Goal: Task Accomplishment & Management: Complete application form

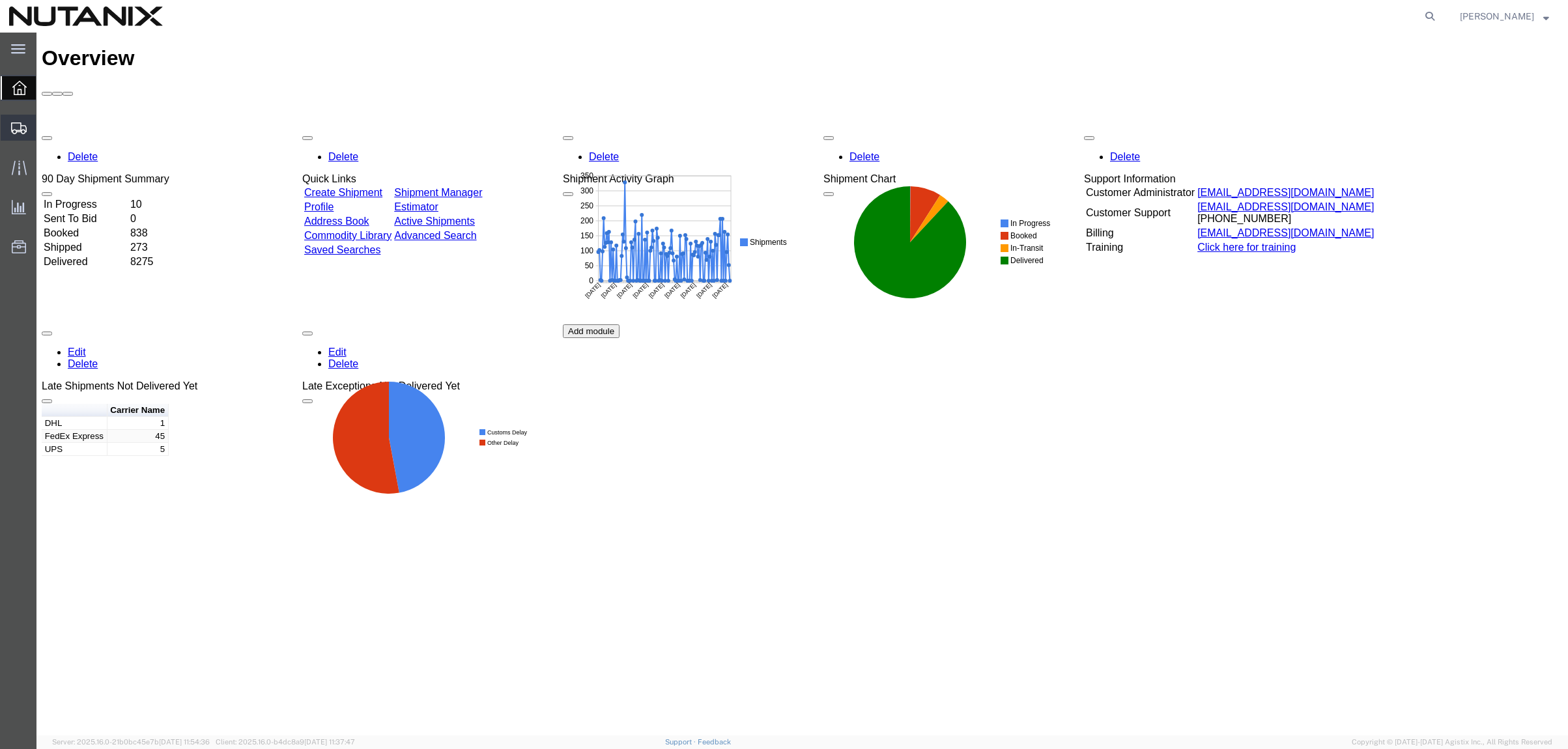
click at [0, 0] on span "Create Shipment" at bounding box center [0, 0] width 0 height 0
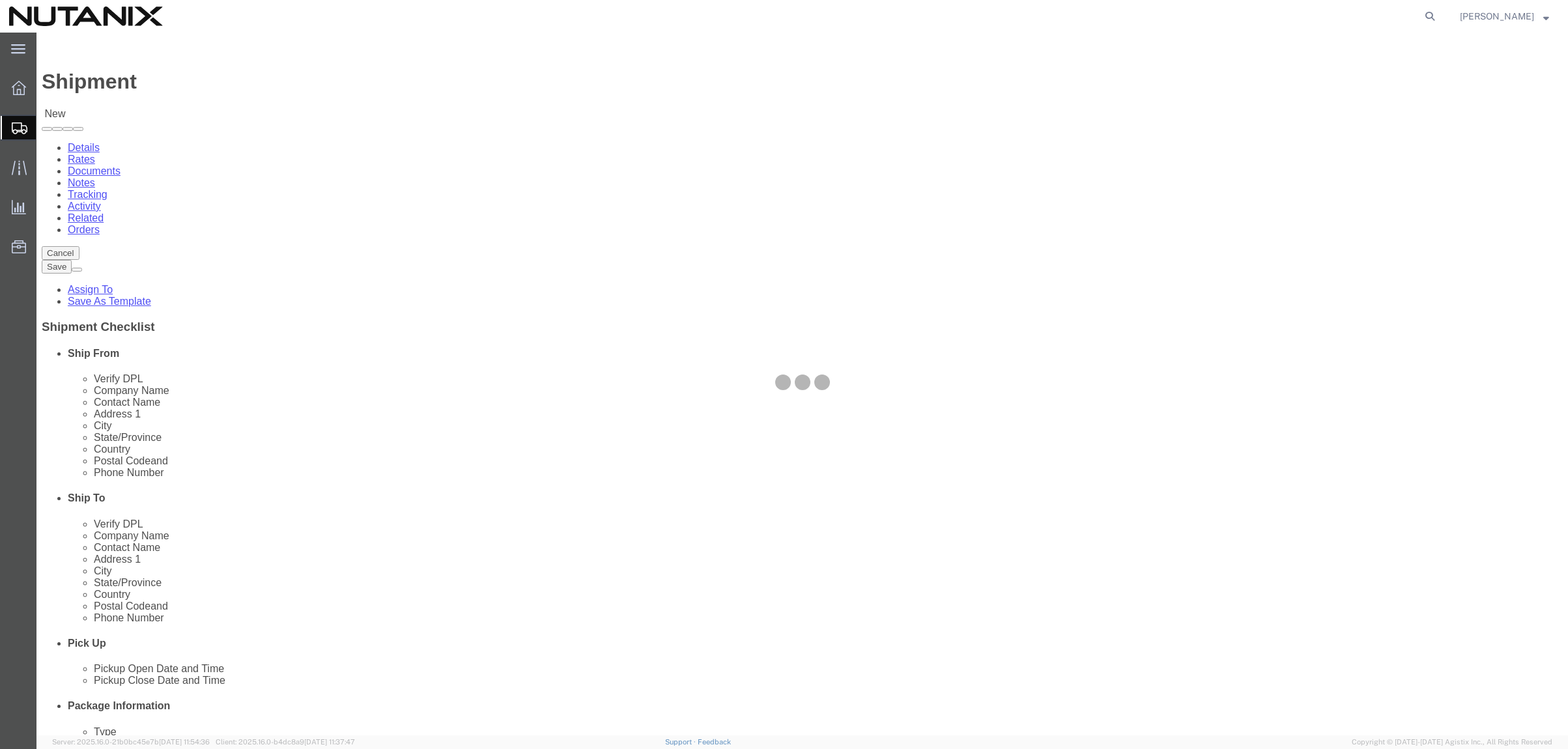
select select
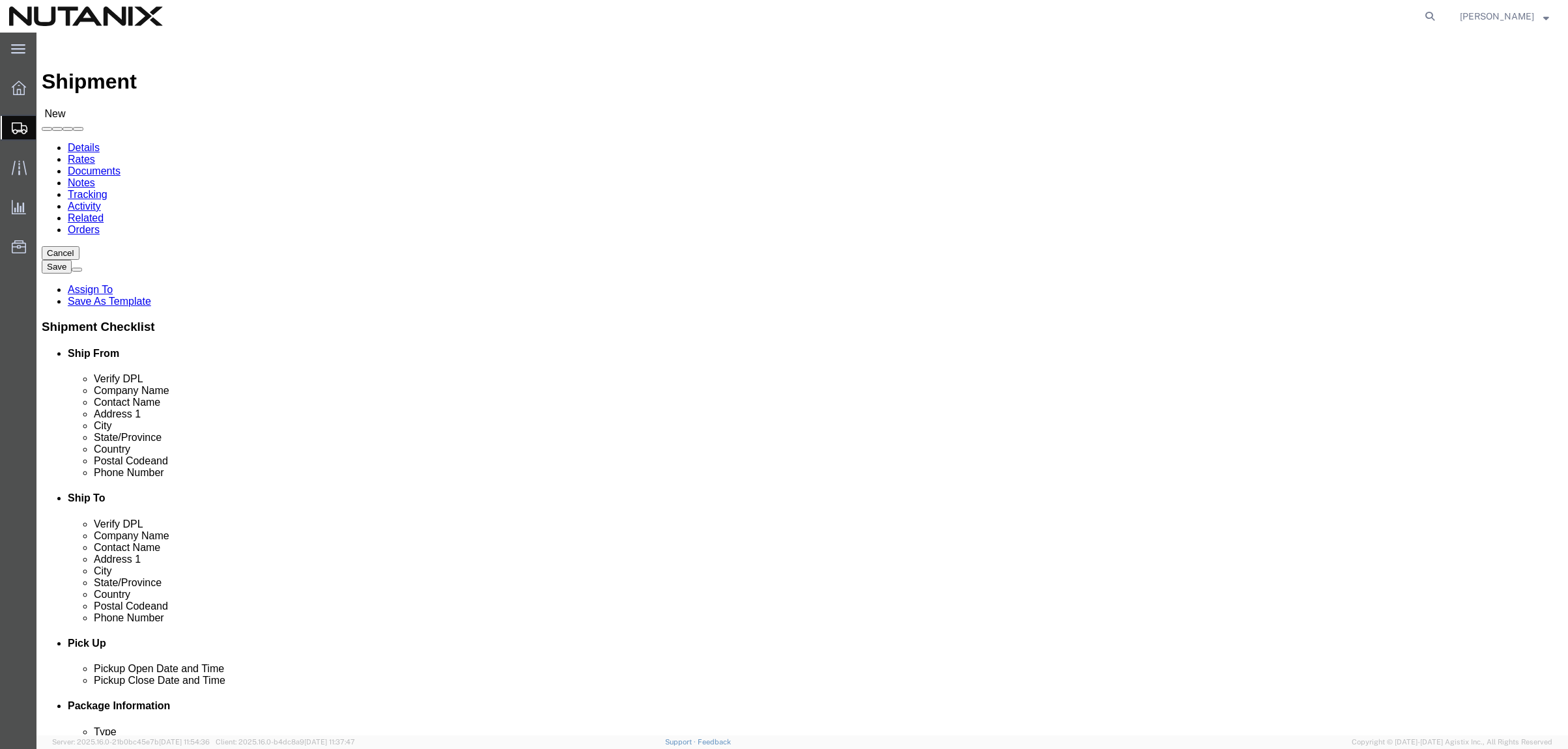
click input "text"
type input "[PERSON_NAME]"
click p "- Nutanix HQ - ([PERSON_NAME]) [STREET_ADDRESS]"
select select "CA"
type input "[PERSON_NAME]"
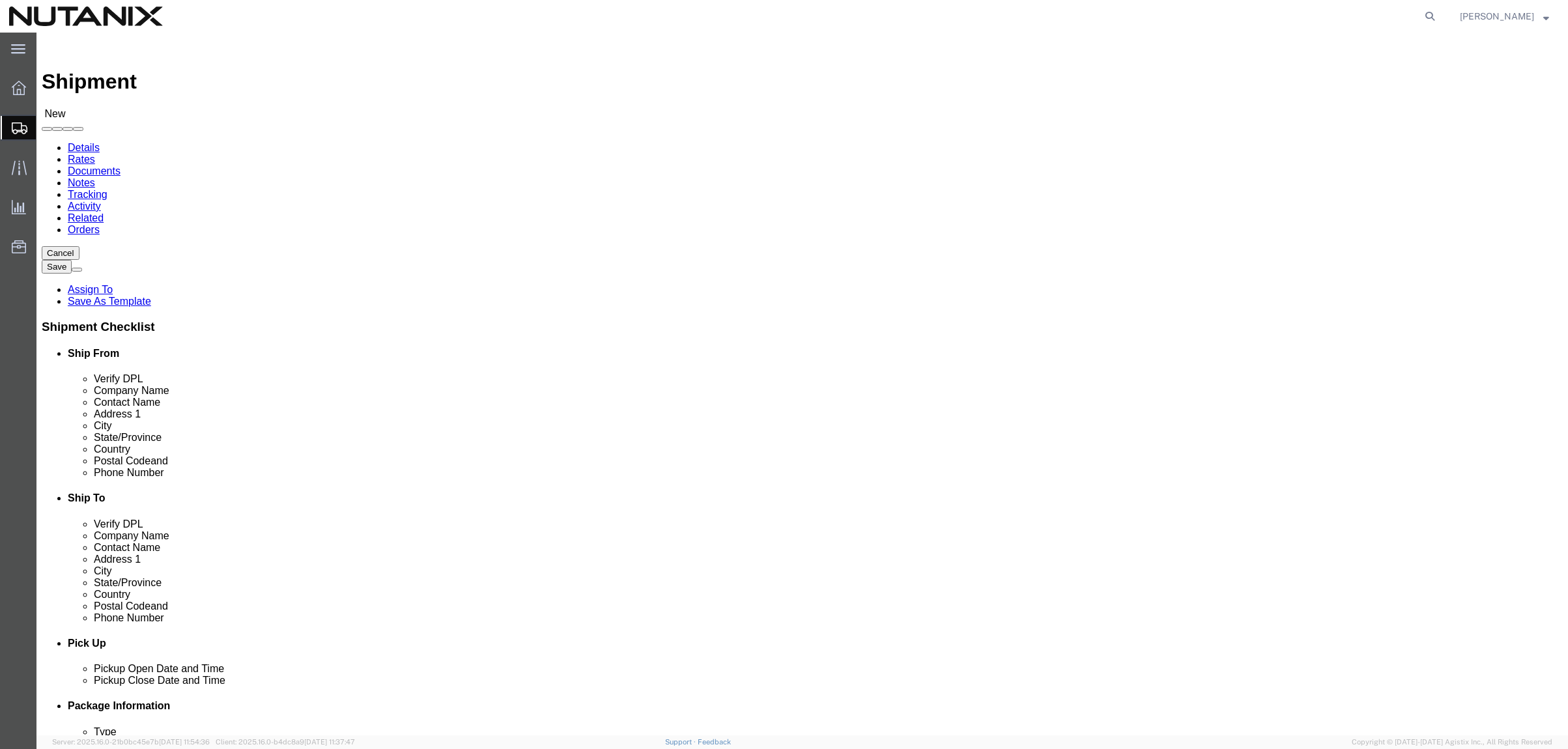
click input "text"
paste input "[PERSON_NAME]"
type input "[PERSON_NAME]"
drag, startPoint x: 882, startPoint y: 271, endPoint x: 1098, endPoint y: 278, distance: 216.1
click input "text"
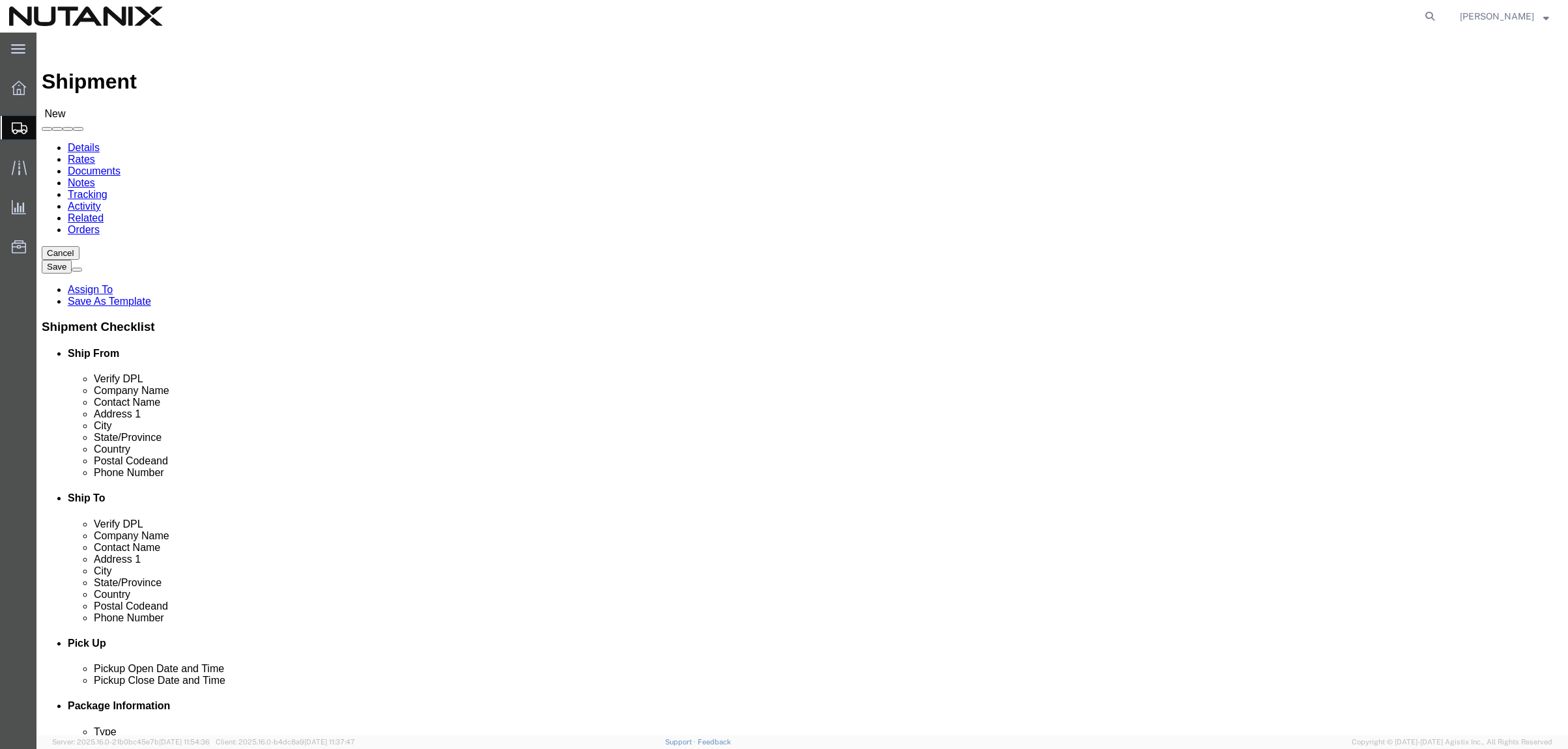
paste input "[PERSON_NAME]"
type input "[PERSON_NAME]"
drag, startPoint x: 904, startPoint y: 299, endPoint x: 911, endPoint y: 300, distance: 7.1
click input "text"
paste input "[STREET_ADDRESS],"
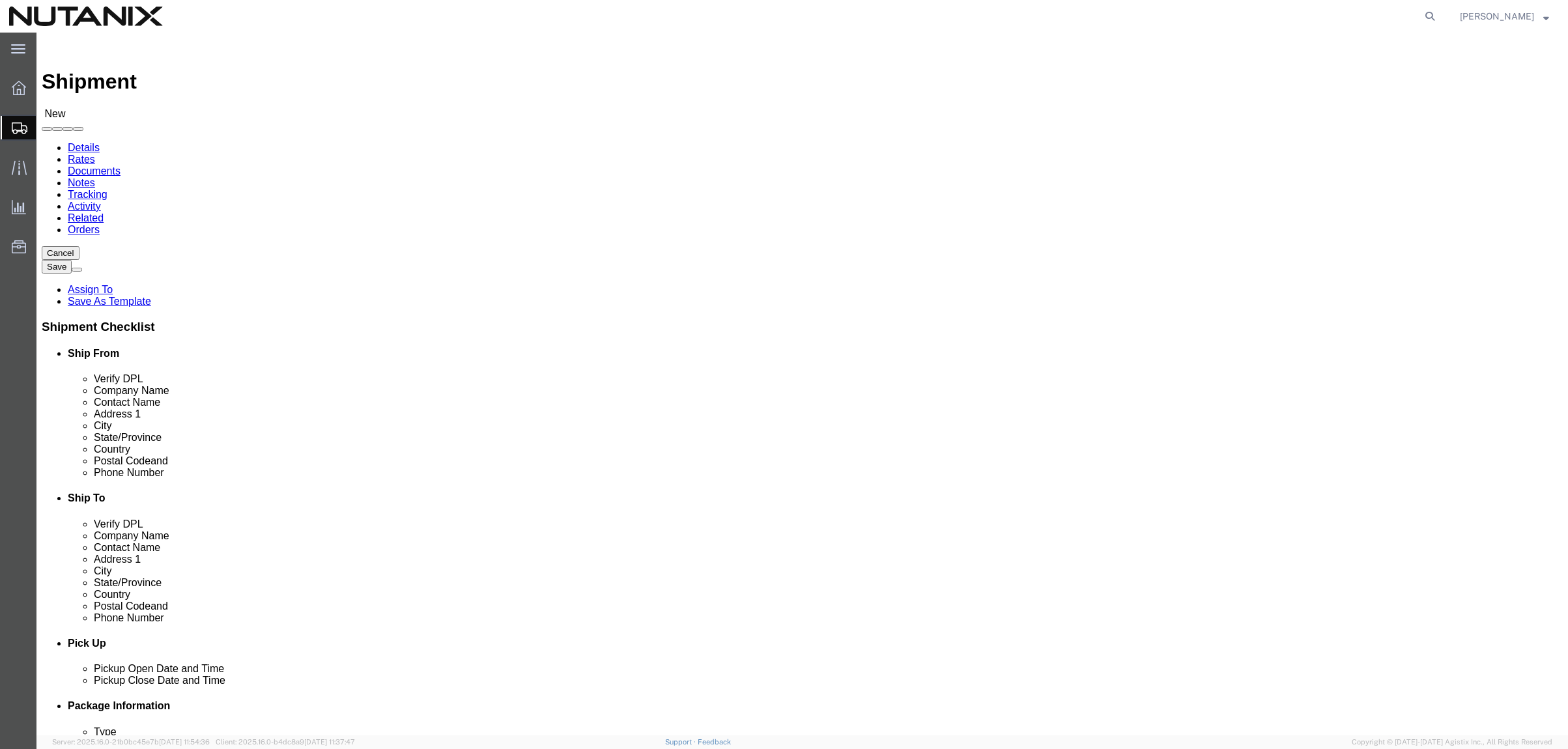
type input "[STREET_ADDRESS]"
drag, startPoint x: 891, startPoint y: 338, endPoint x: 924, endPoint y: 338, distance: 33.0
click input "text"
paste input "[GEOGRAPHIC_DATA],"
type input "[GEOGRAPHIC_DATA]"
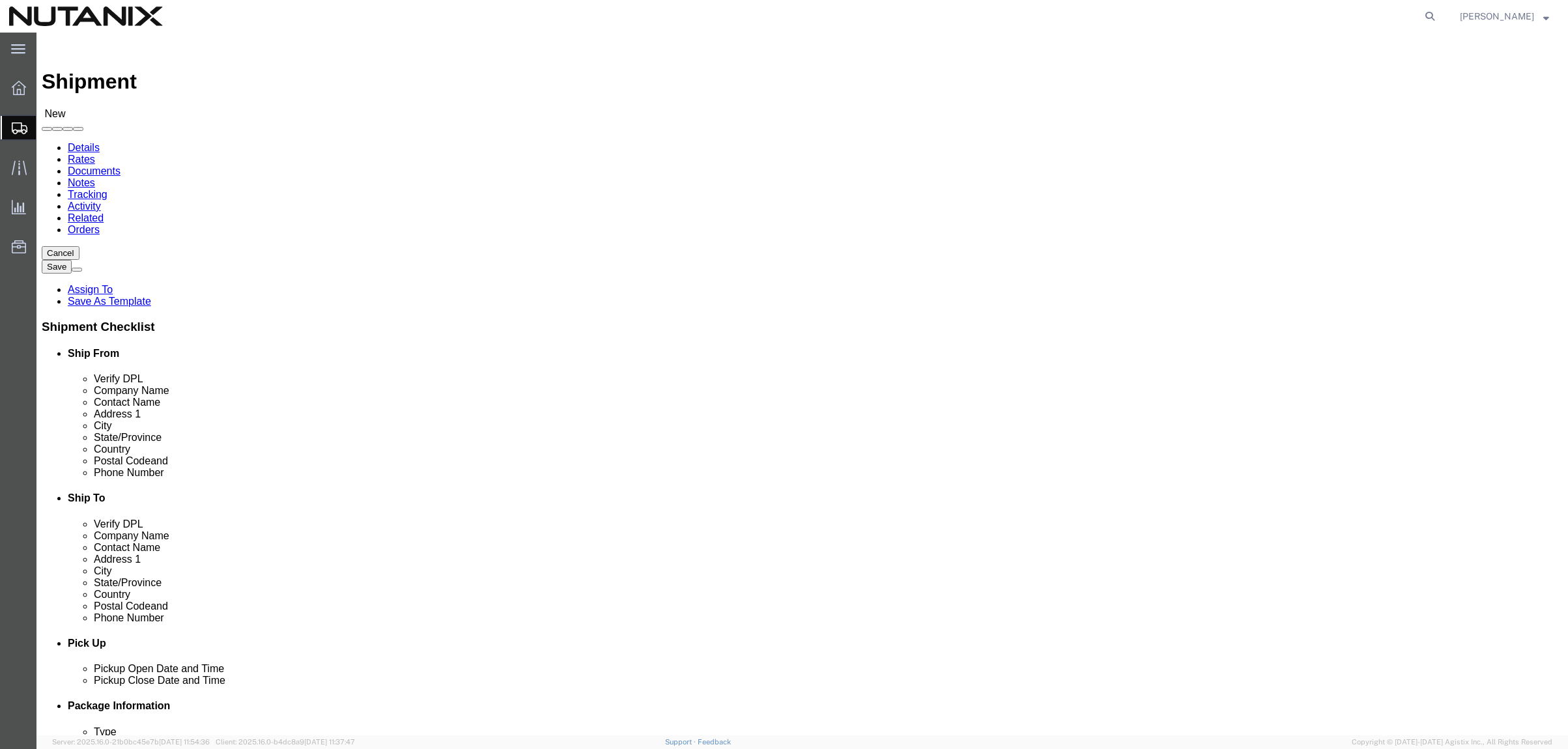
type input "w"
type input "wa"
type input "washin"
click input "Postal Code"
paste input "98103"
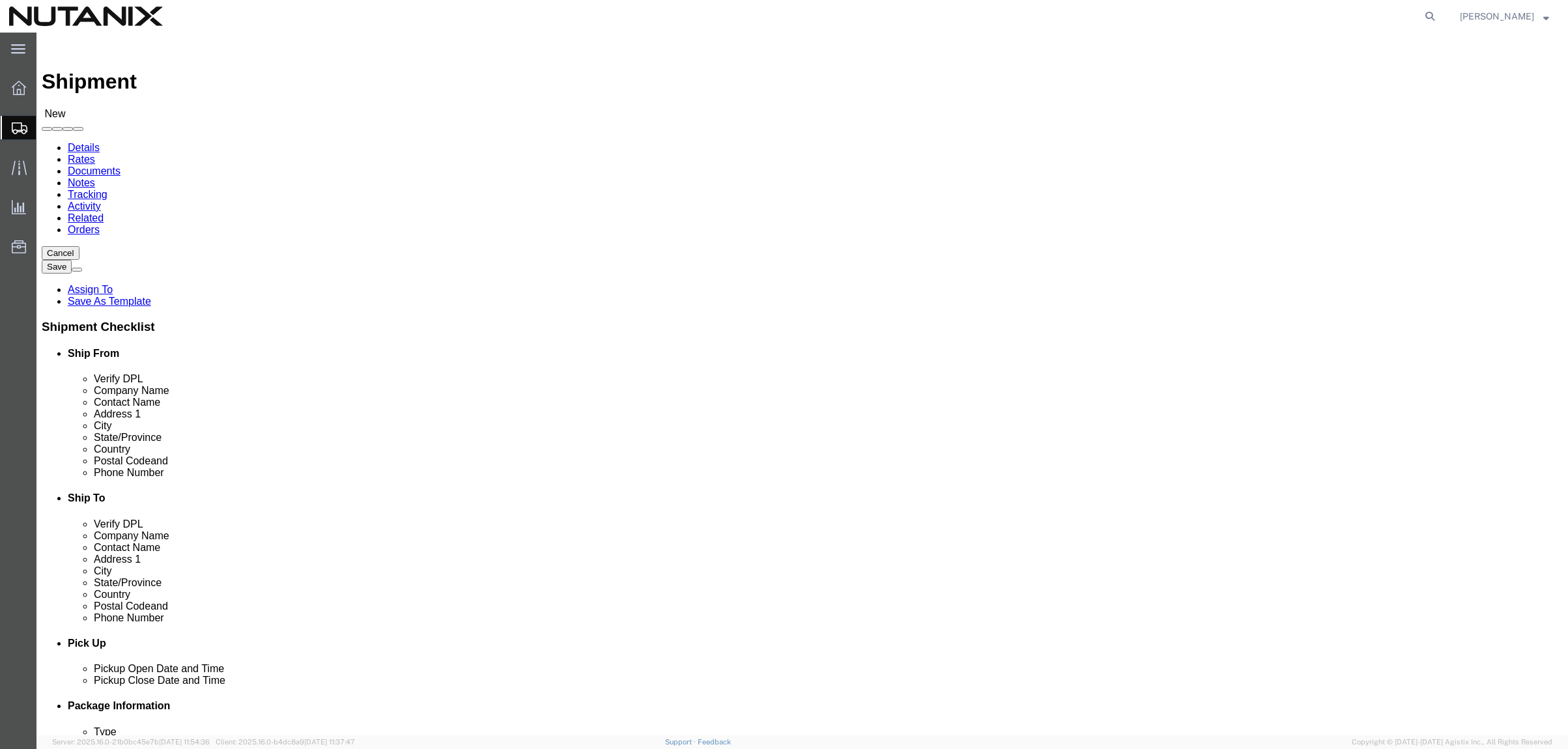
type input "98103"
drag, startPoint x: 902, startPoint y: 471, endPoint x: 916, endPoint y: 466, distance: 14.9
click input "text"
paste input "[EMAIL_ADDRESS][PERSON_NAME][DOMAIN_NAME]"
type input "[EMAIL_ADDRESS][PERSON_NAME][DOMAIN_NAME]"
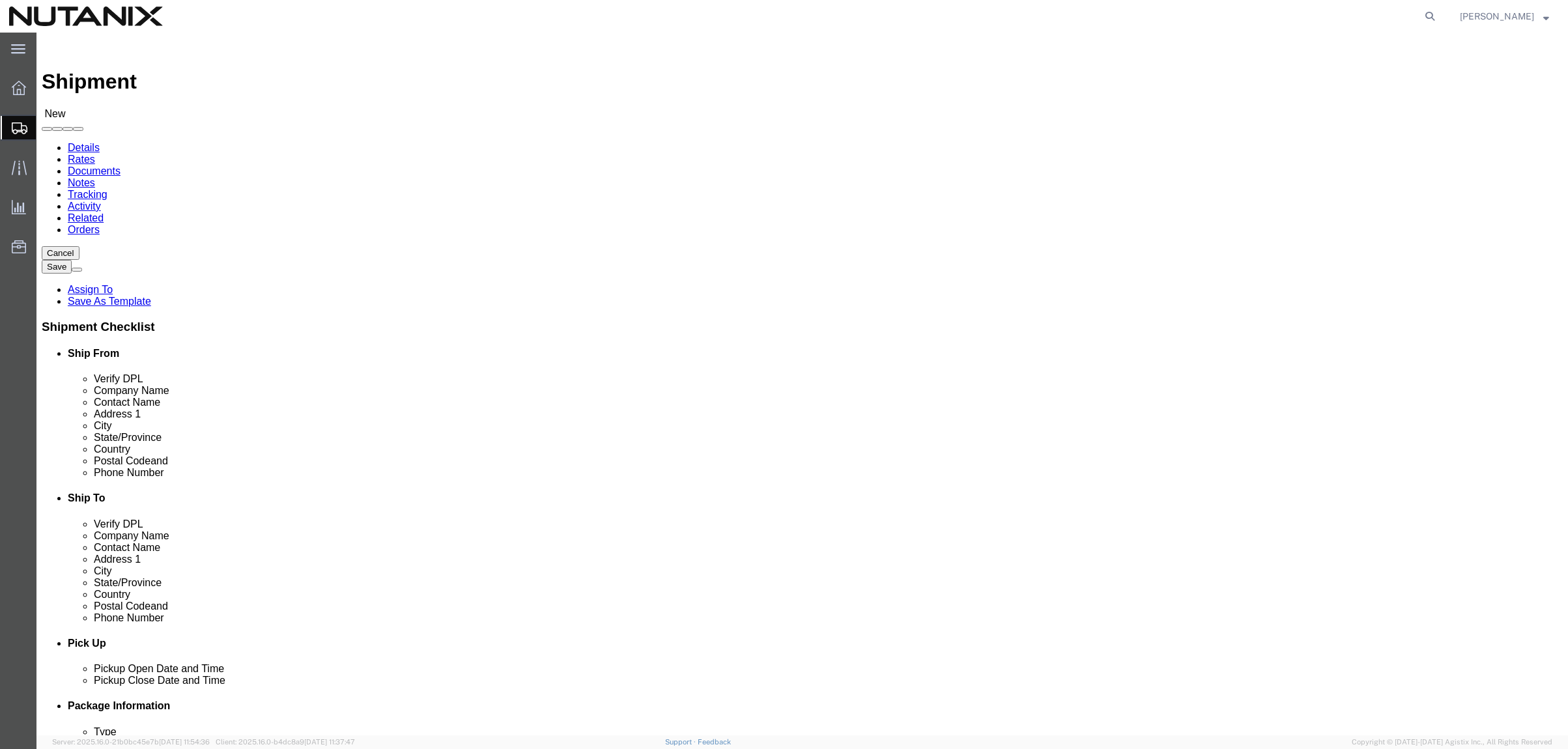
drag, startPoint x: 929, startPoint y: 445, endPoint x: 939, endPoint y: 444, distance: 10.0
click input "text"
paste input "[PHONE_NUMBER]"
type input "2067197600"
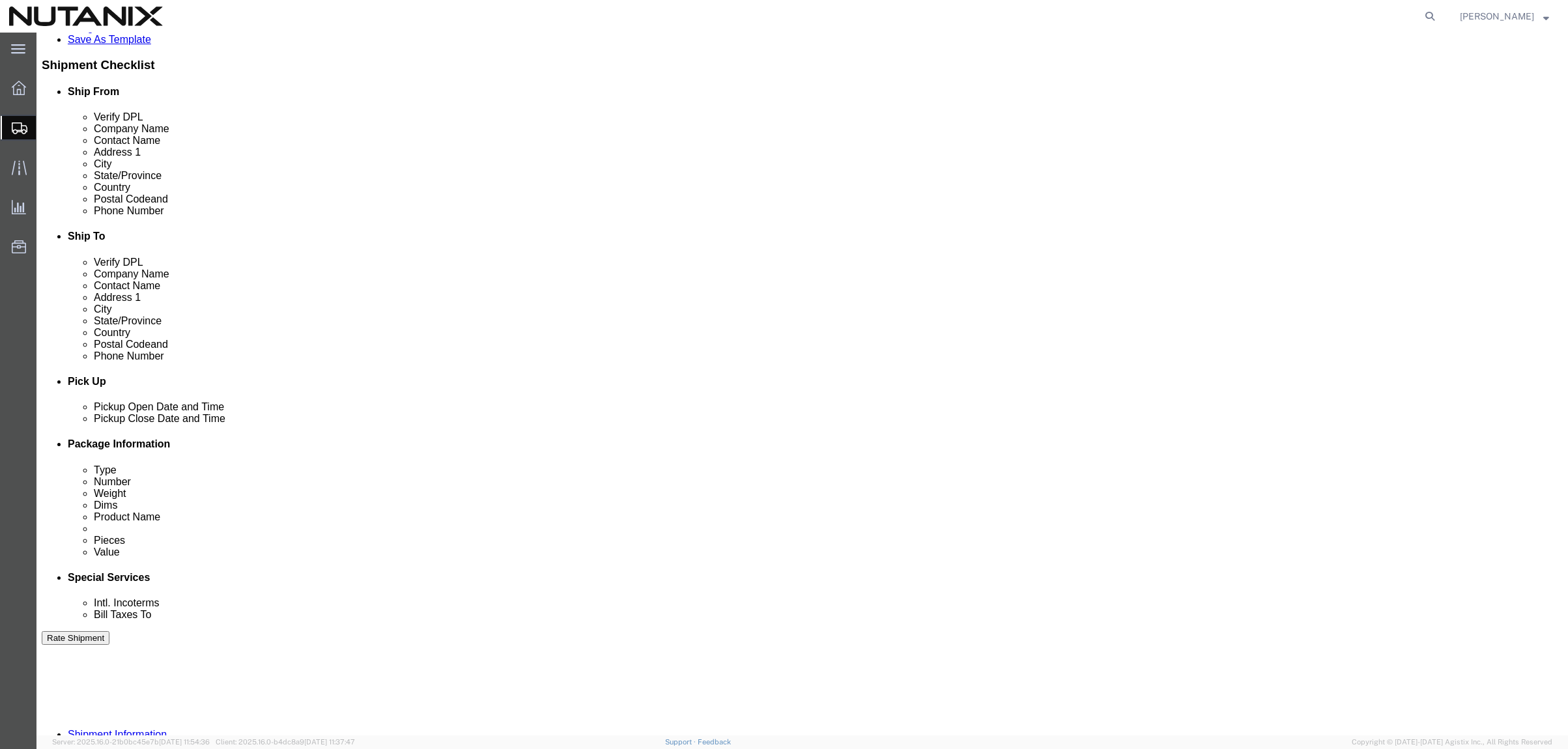
scroll to position [416, 0]
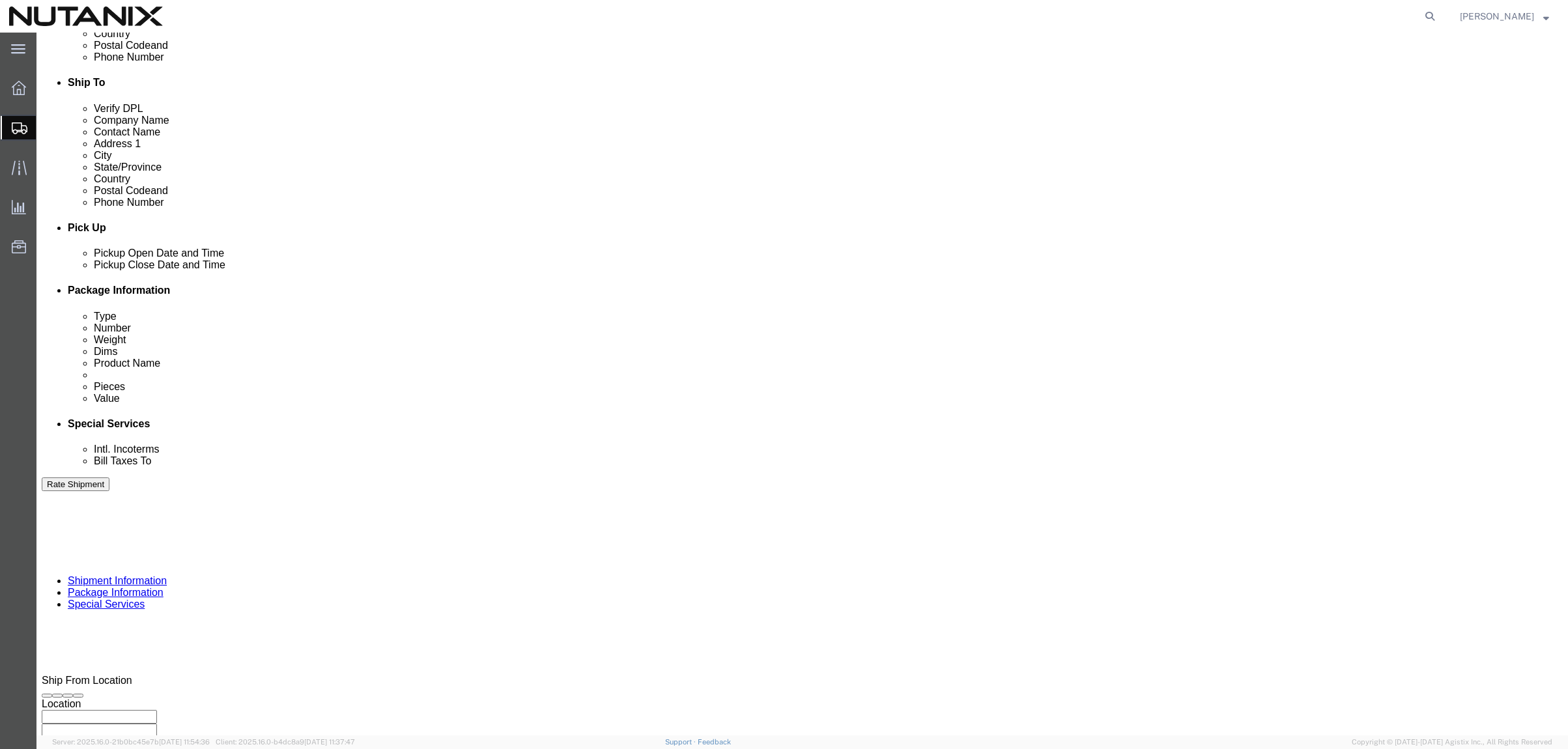
click div "[DATE] 11:00 AM"
type input "4:00 PM"
click button "Apply"
click input "text"
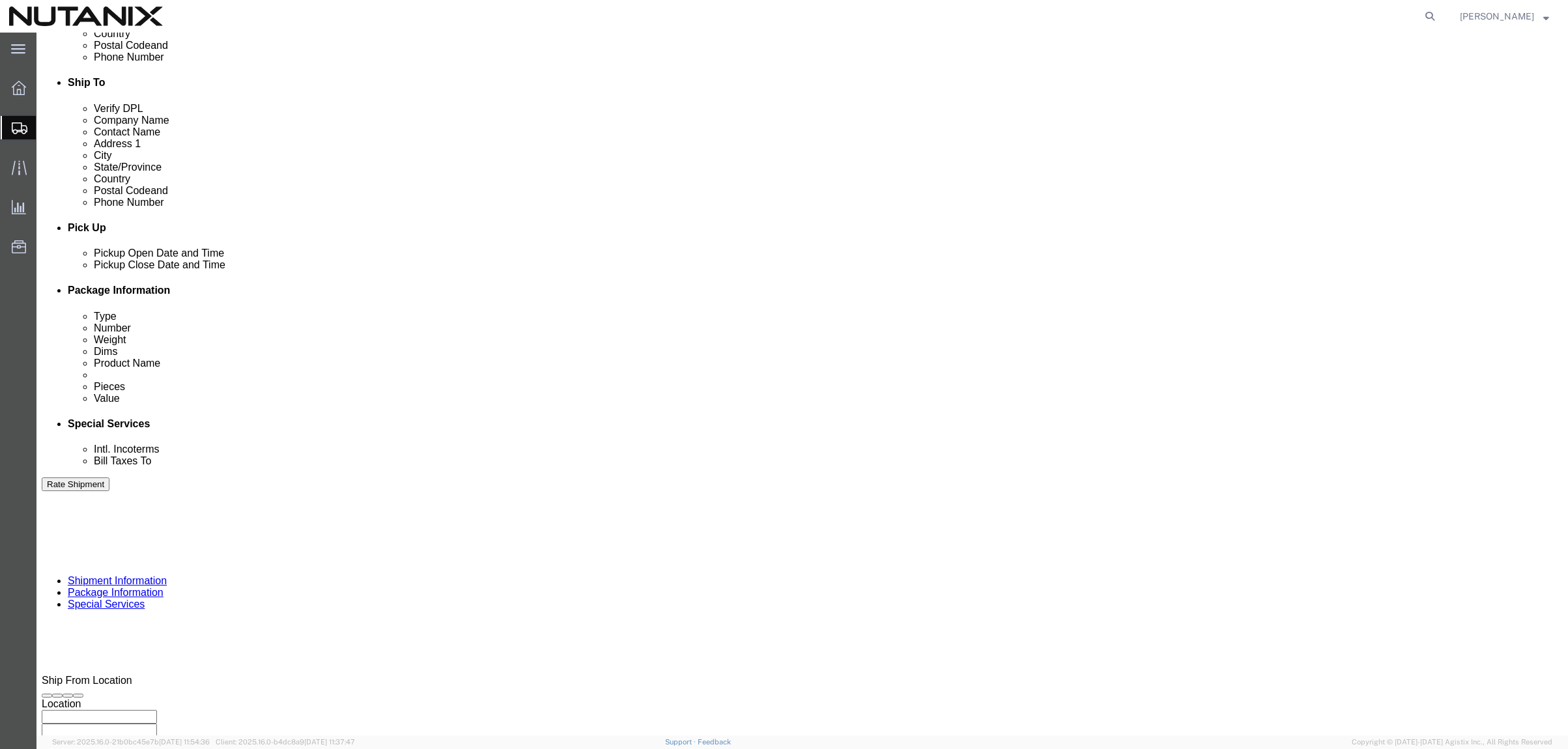
type input "79001"
select select "PURCHORD"
type input "Backpack"
click select "Select Air Less than Truckload Multi-Leg Ocean Freight Rail Small Parcel Truckl…"
select select "SMAL"
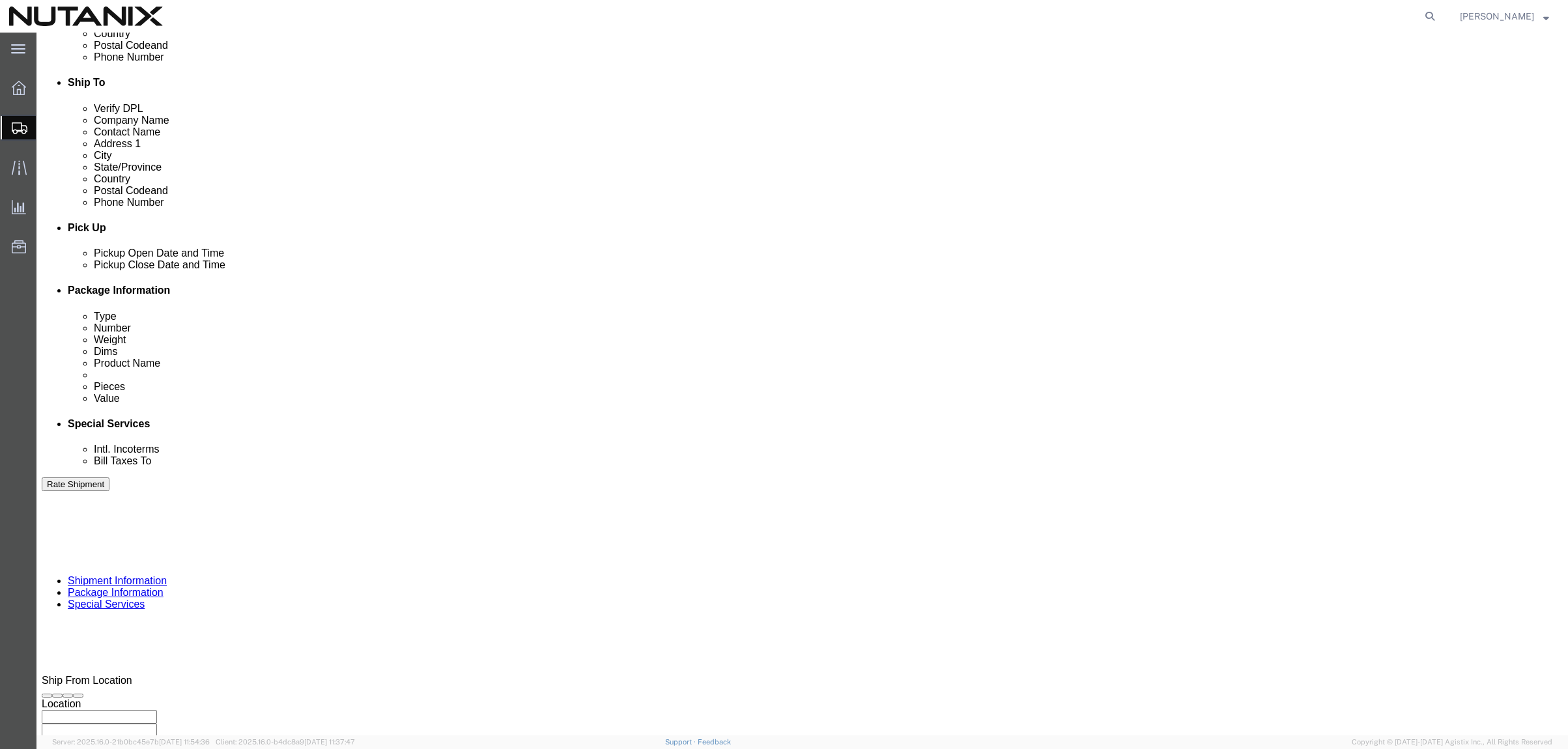
click select "Select Air Less than Truckload Multi-Leg Ocean Freight Rail Small Parcel Truckl…"
click button "Continue"
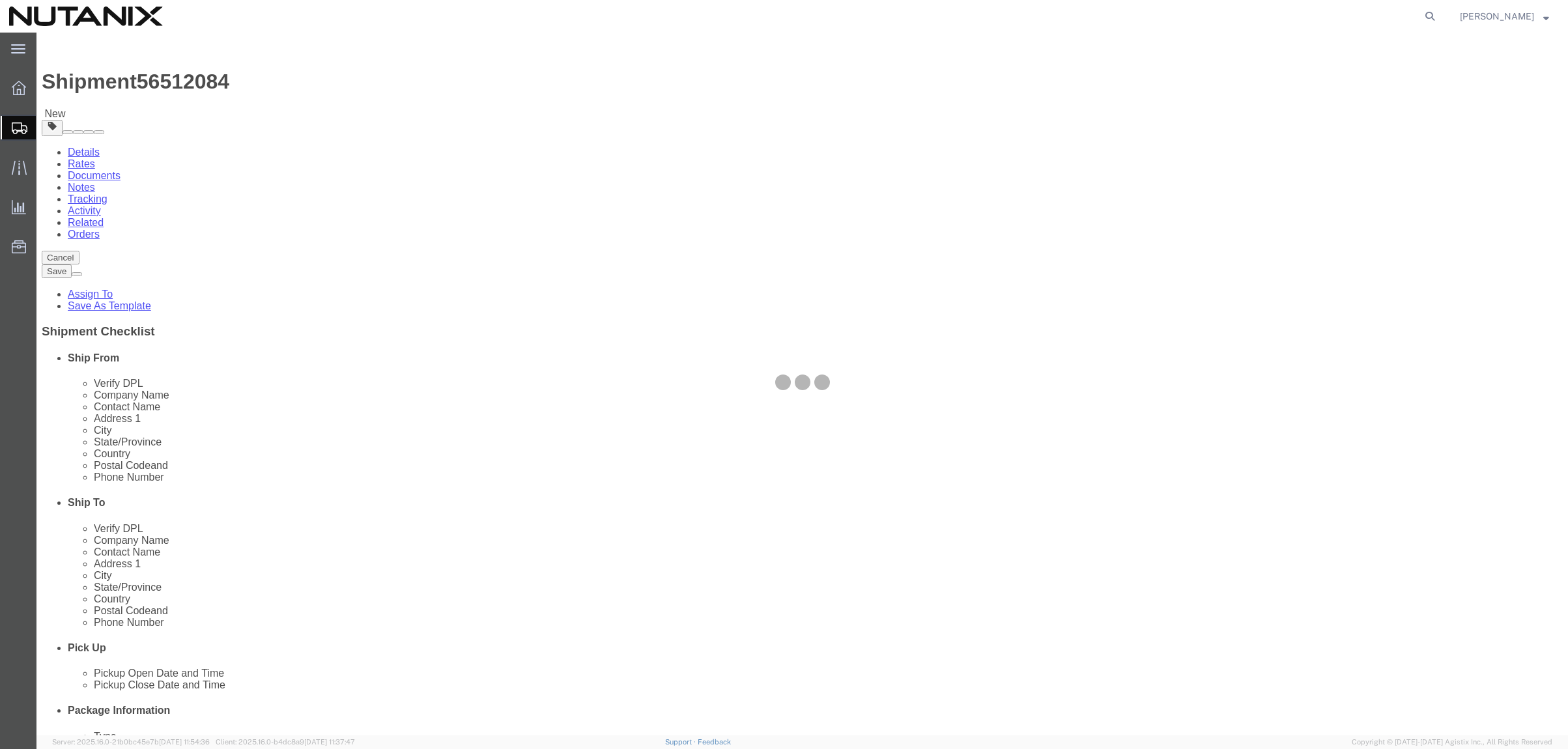
select select "YRPK"
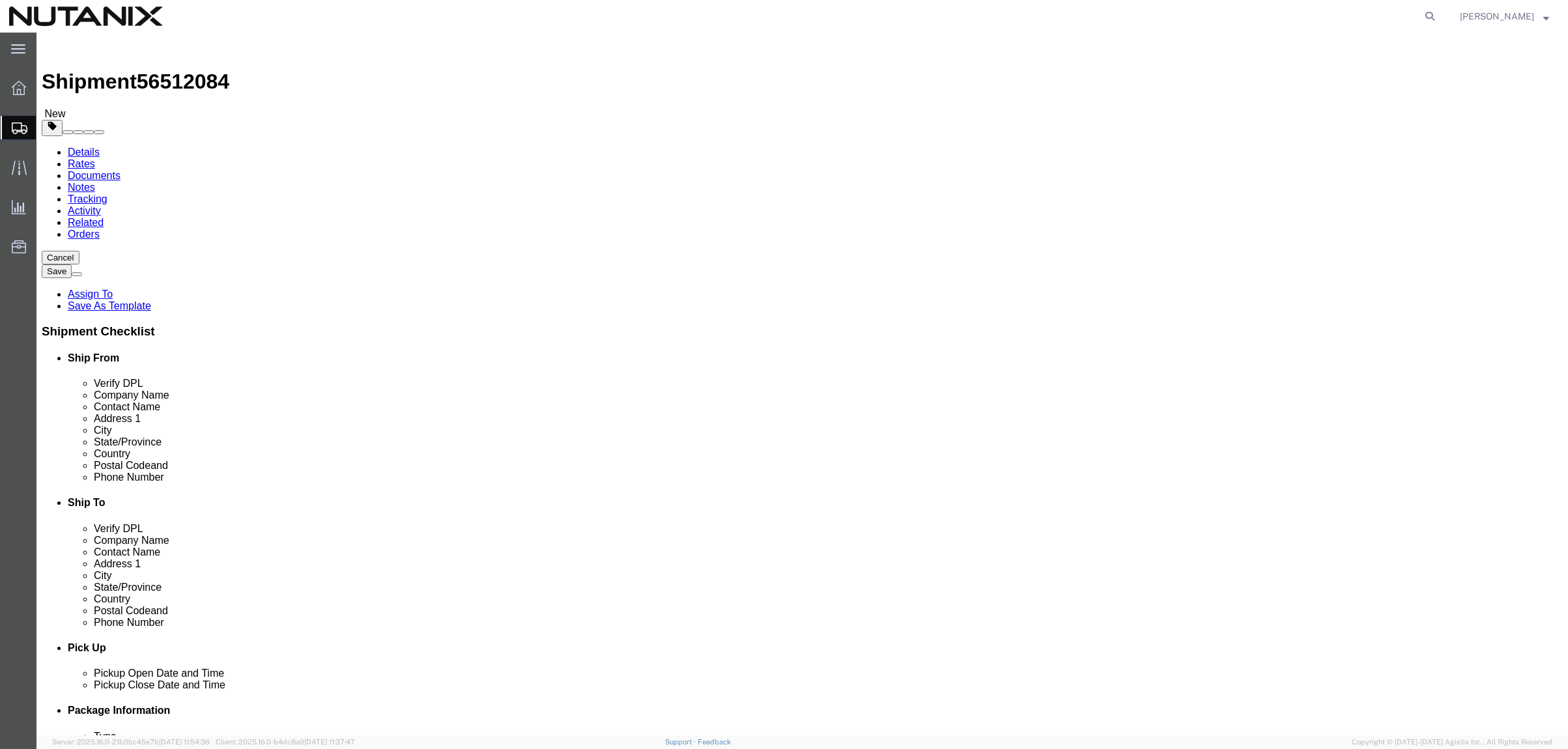
click input "text"
type input "20"
type input "12"
type input "8"
drag, startPoint x: 263, startPoint y: 302, endPoint x: 136, endPoint y: 283, distance: 128.4
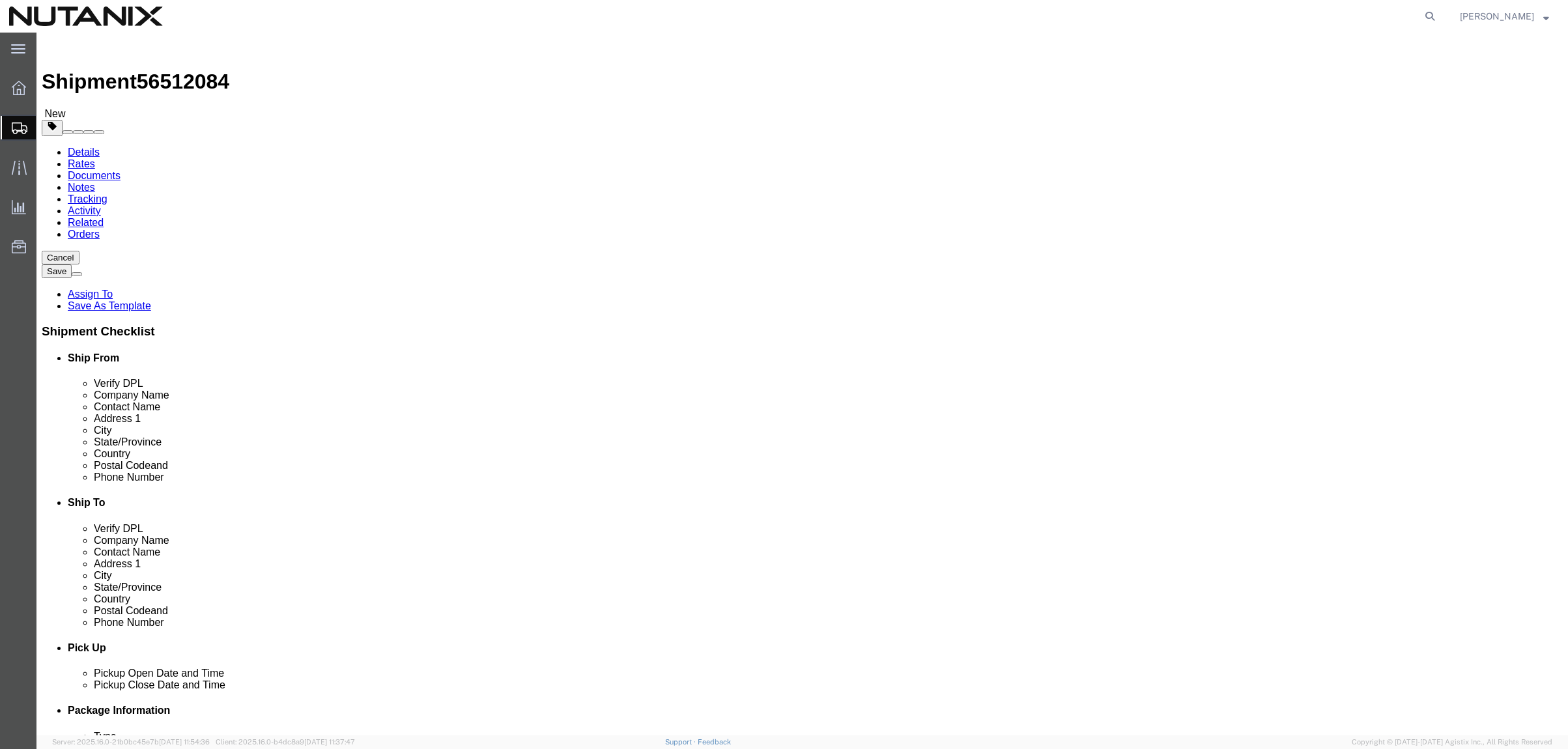
click div "Package Type Select Envelope Large Box Medium Box PAK Rack Small Box Tube Your …"
type input "2"
type input "5.35"
click link "Add Content"
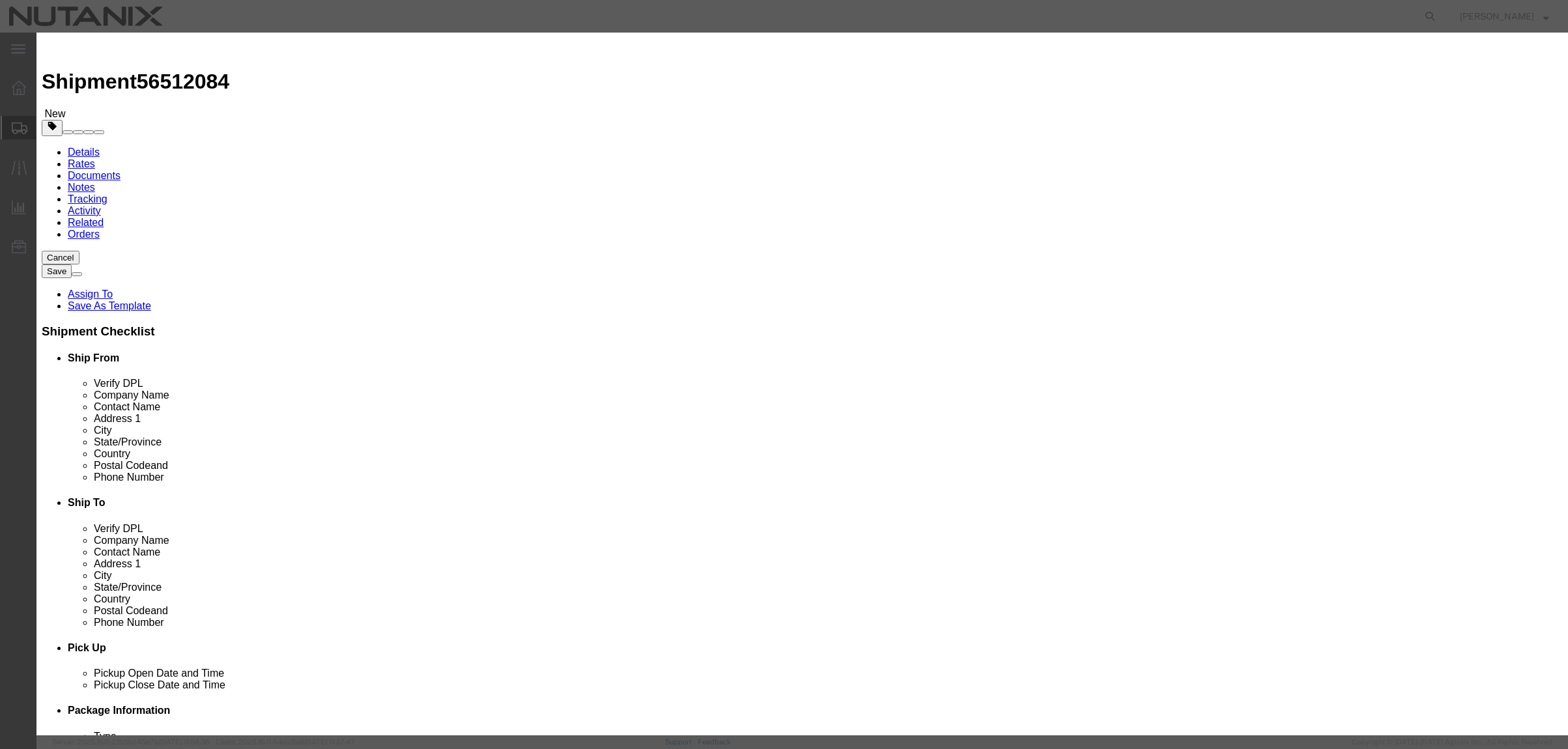
click input "text"
click input "Backpack Kit"
type input "Backpack Welcome Kit"
type input "1"
type input "50"
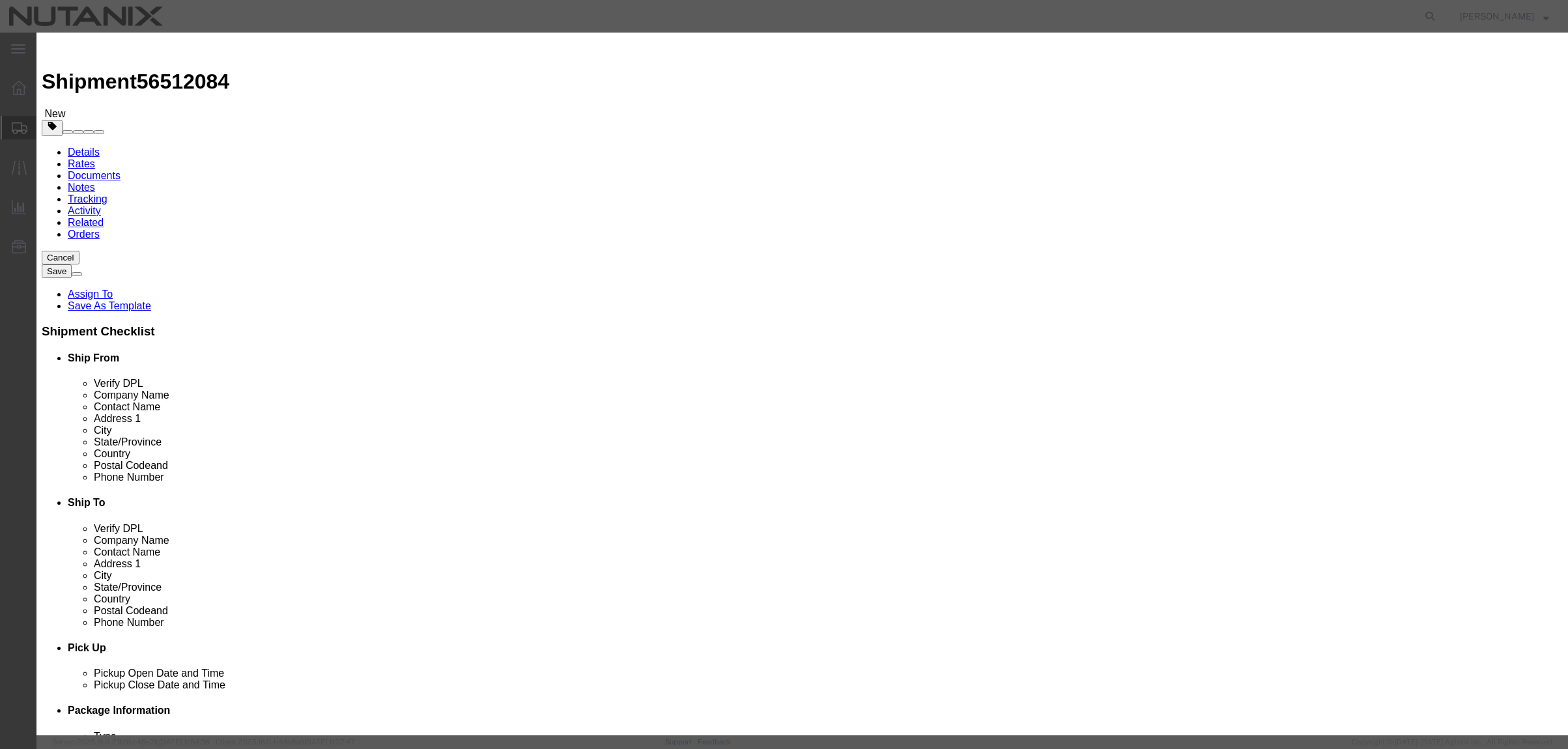
select select "USD"
click button "Save & Close"
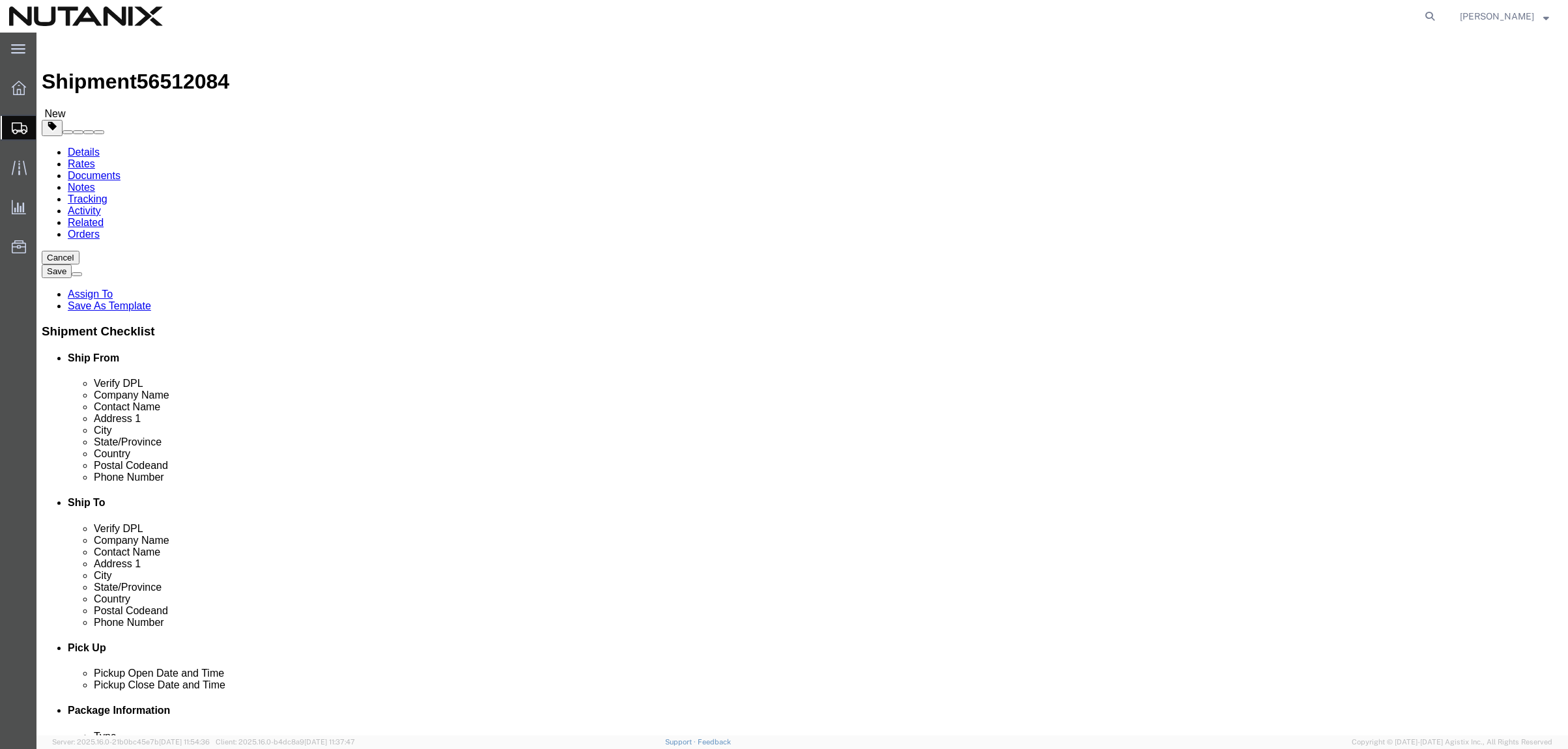
click button "Continue"
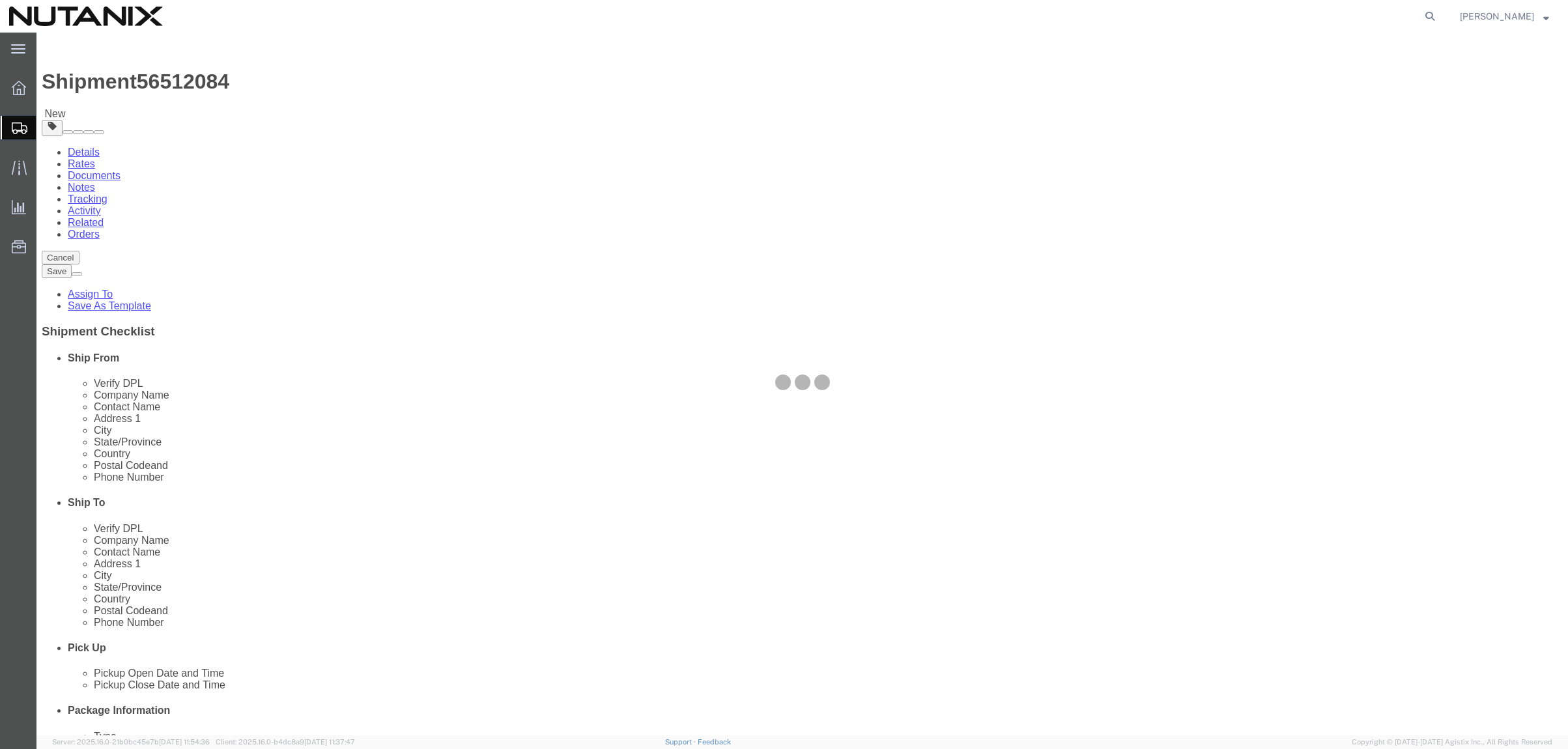
select select
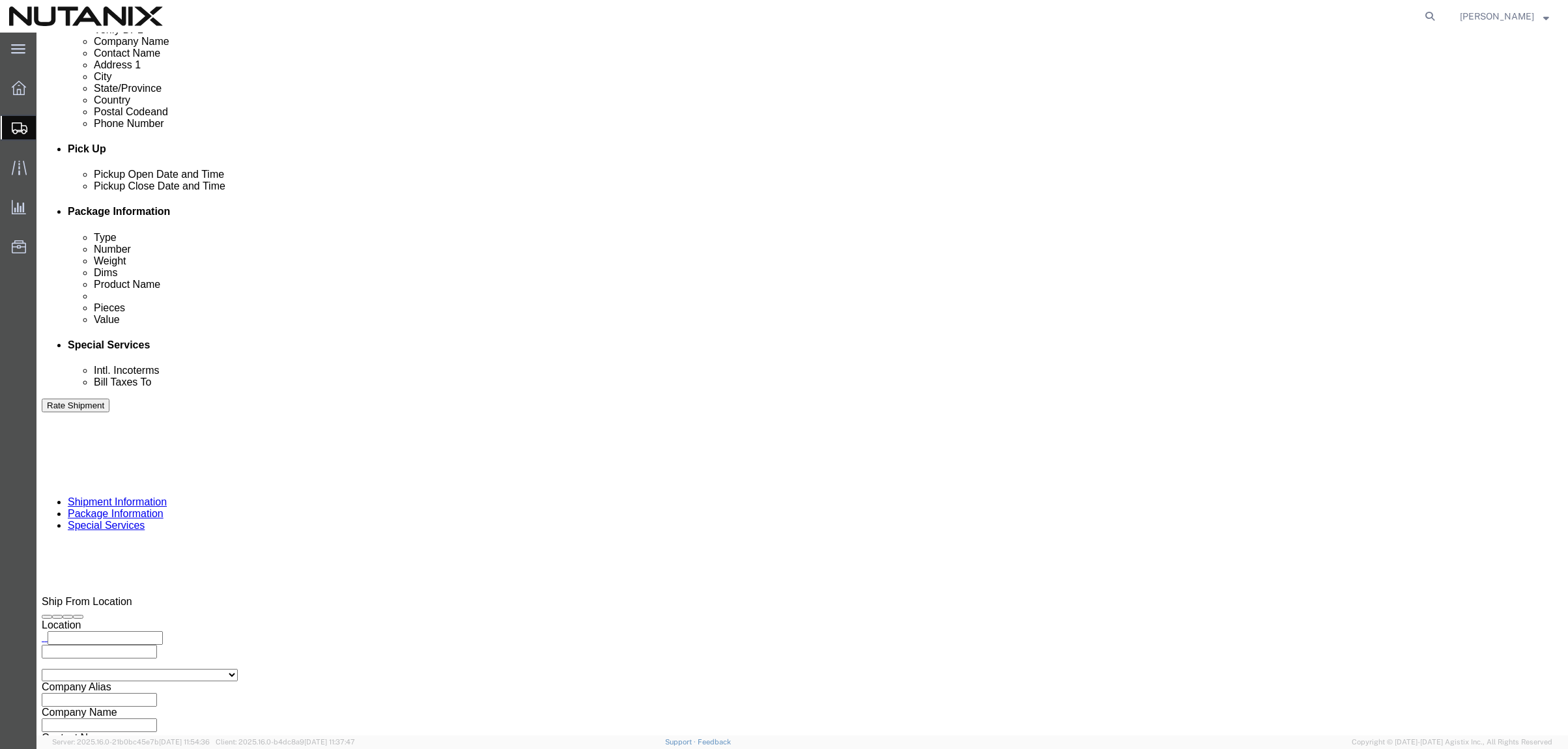
scroll to position [521, 0]
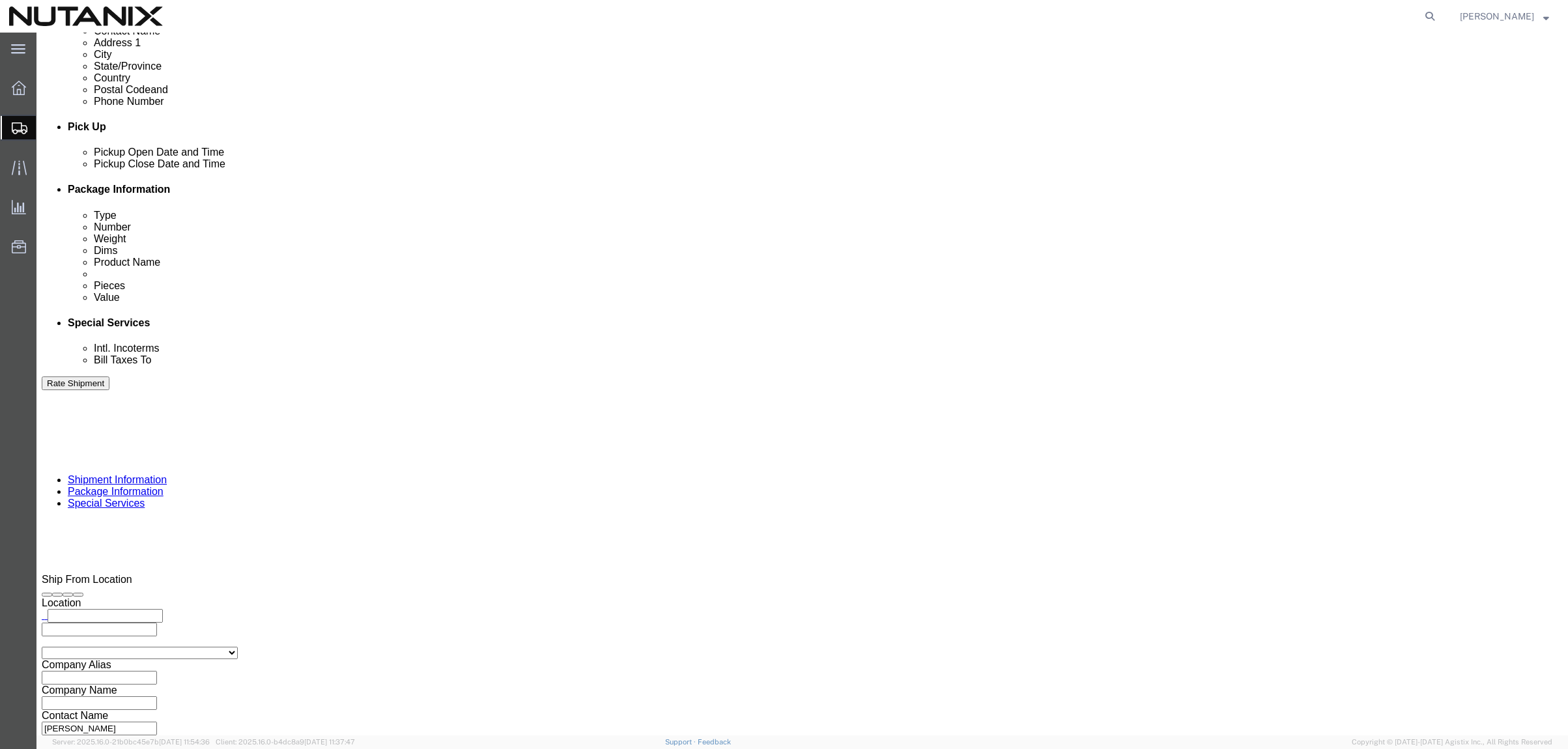
click input "text"
paste input "[EMAIL_ADDRESS][DOMAIN_NAME]"
type input "[EMAIL_ADDRESS][DOMAIN_NAME]"
click button "Rate Shipment"
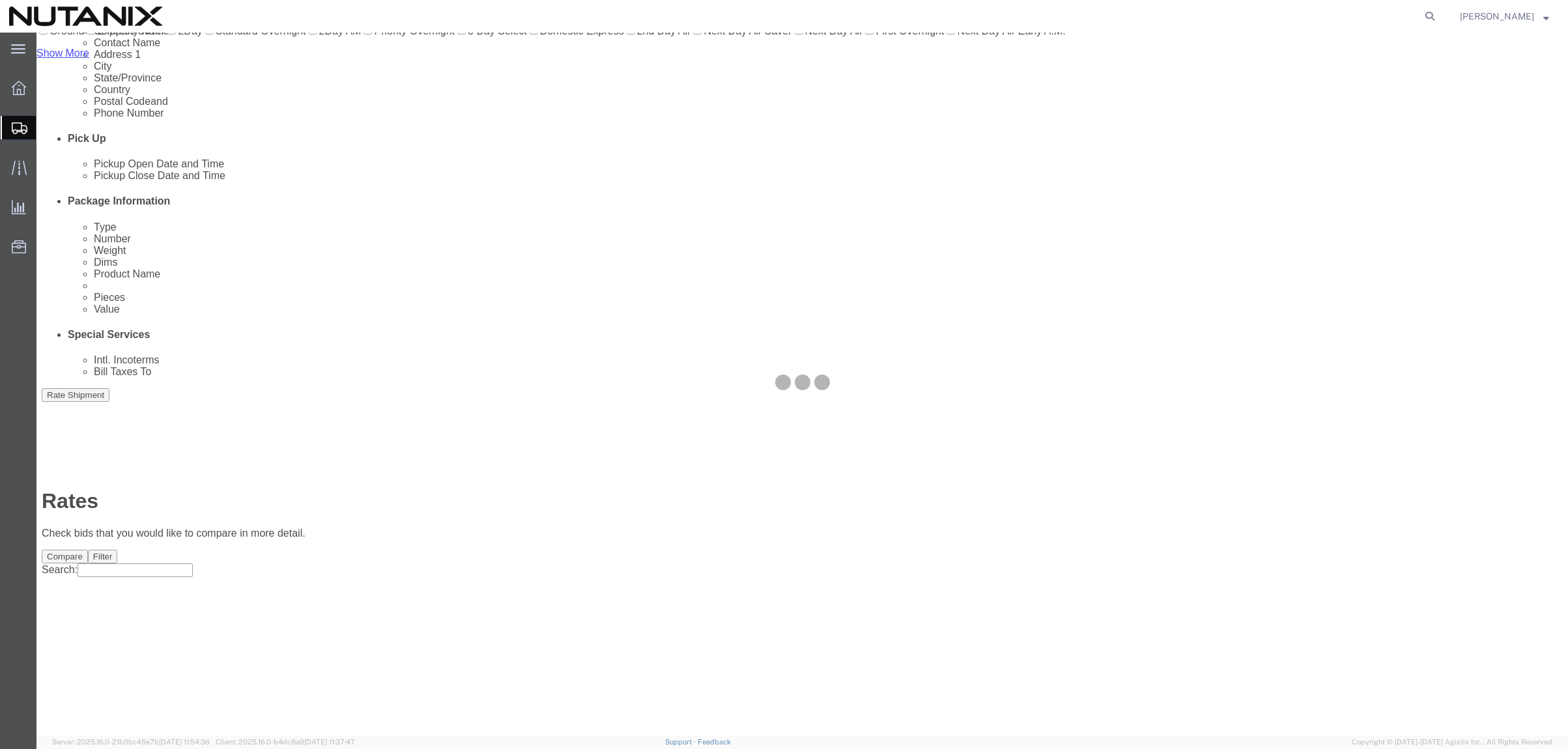
scroll to position [0, 0]
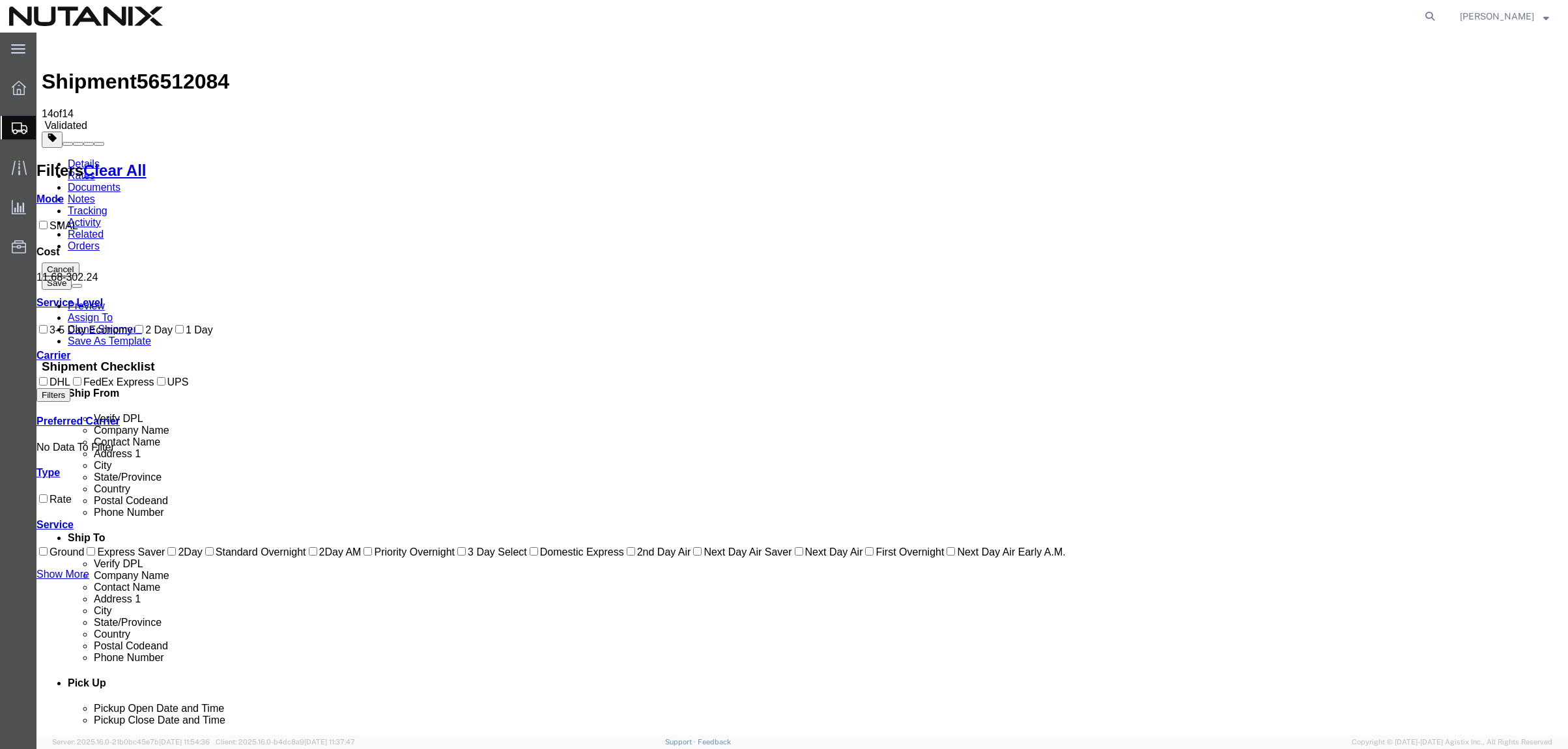
click at [73, 158] on link "Details" at bounding box center [84, 164] width 32 height 11
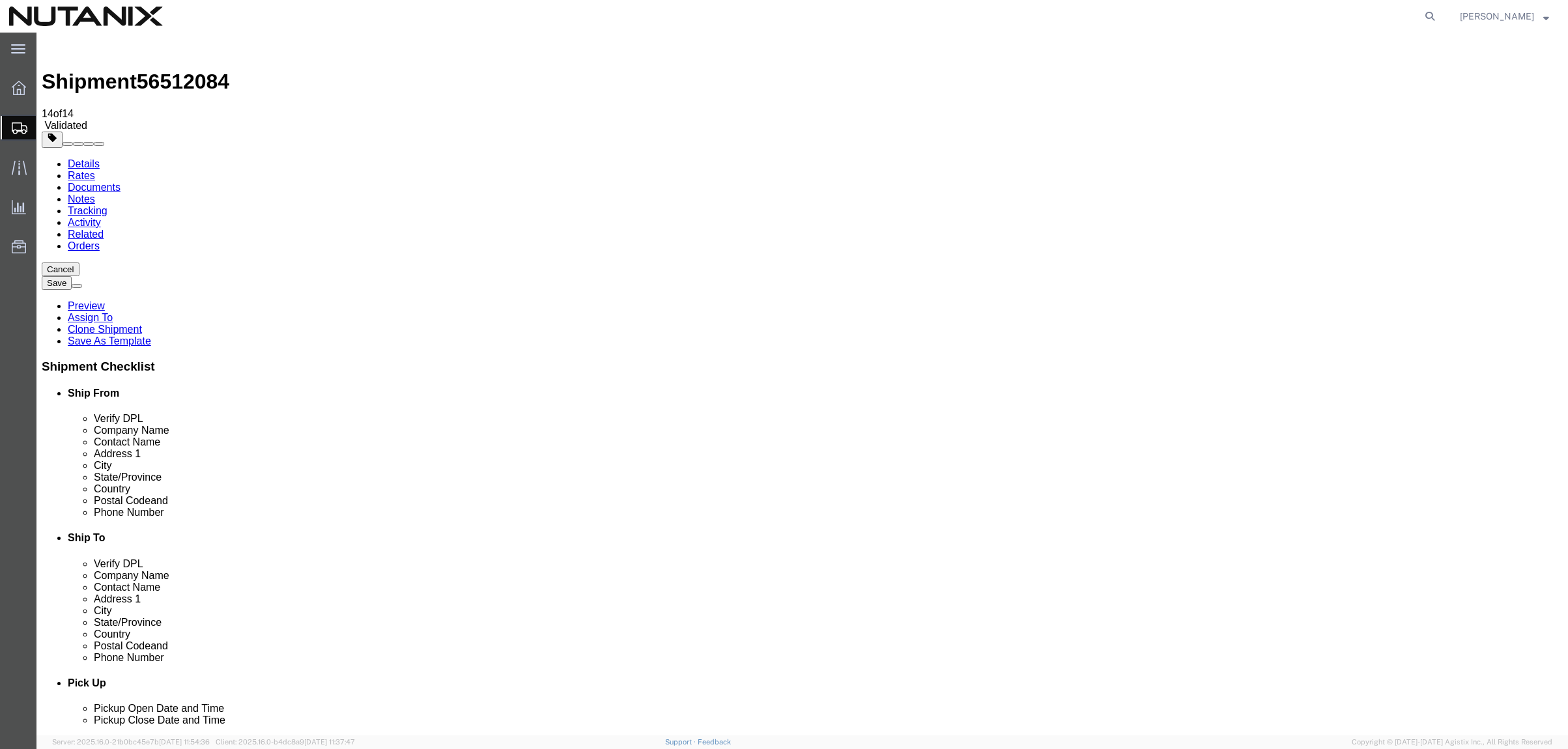
click icon
click select "Select Adult Signature Required Direct Signature Required No Signature Required…"
select select "NoSignReqOnDeliveryFlag"
click select "Select Adult Signature Required Direct Signature Required No Signature Required…"
click button "Rate Shipment"
